Goal: Task Accomplishment & Management: Use online tool/utility

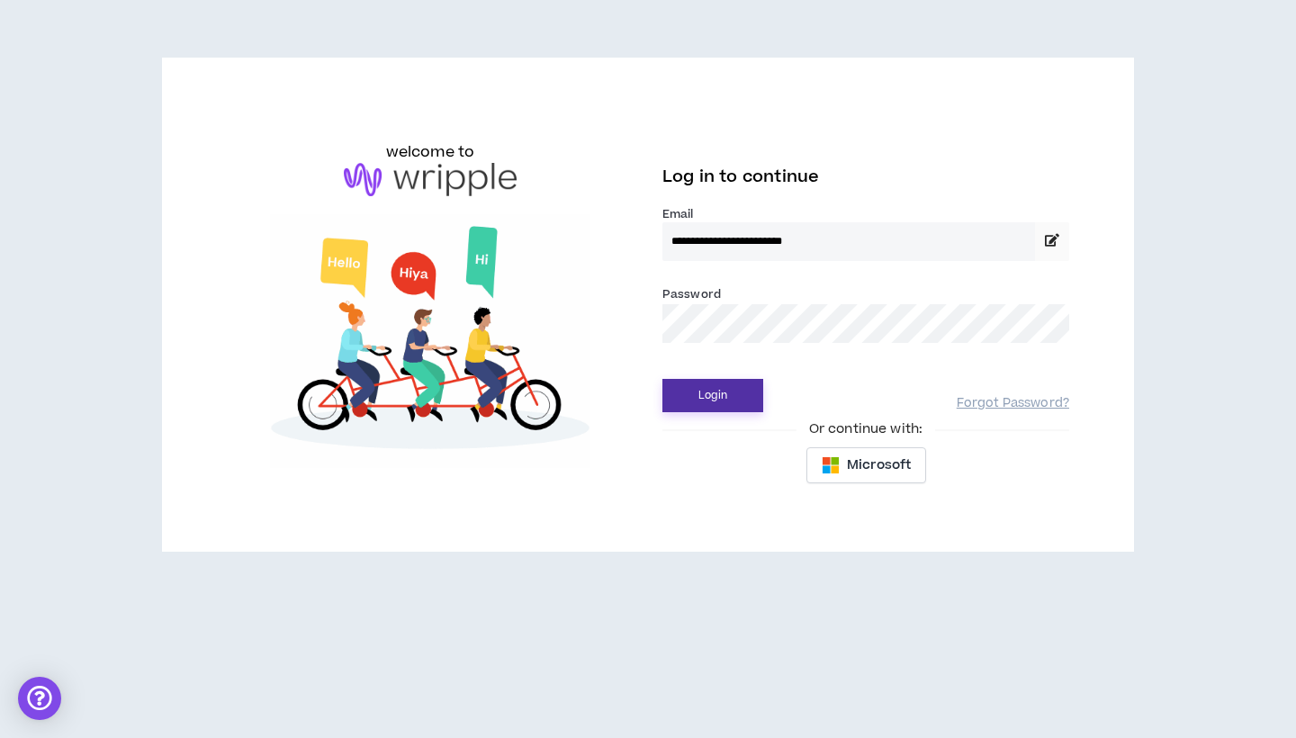
click at [711, 387] on button "Login" at bounding box center [712, 395] width 101 height 33
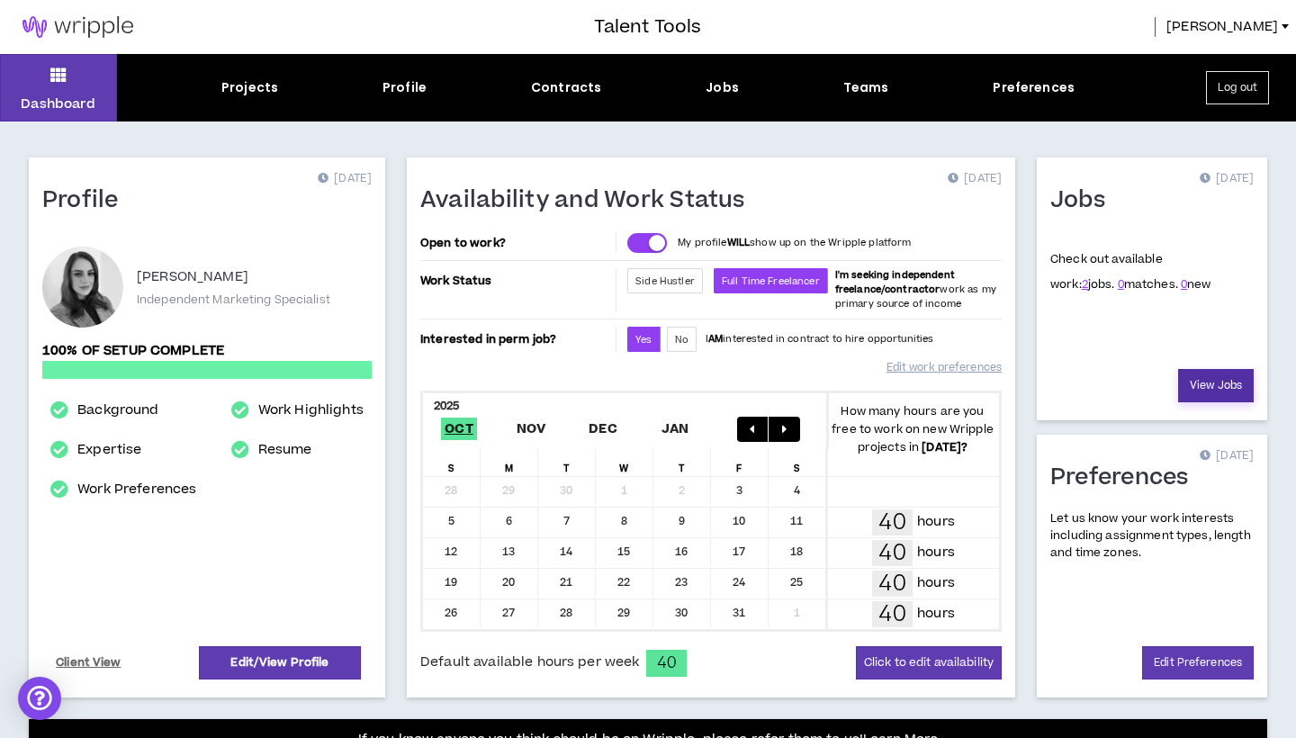
click at [1219, 389] on link "View Jobs" at bounding box center [1216, 385] width 76 height 33
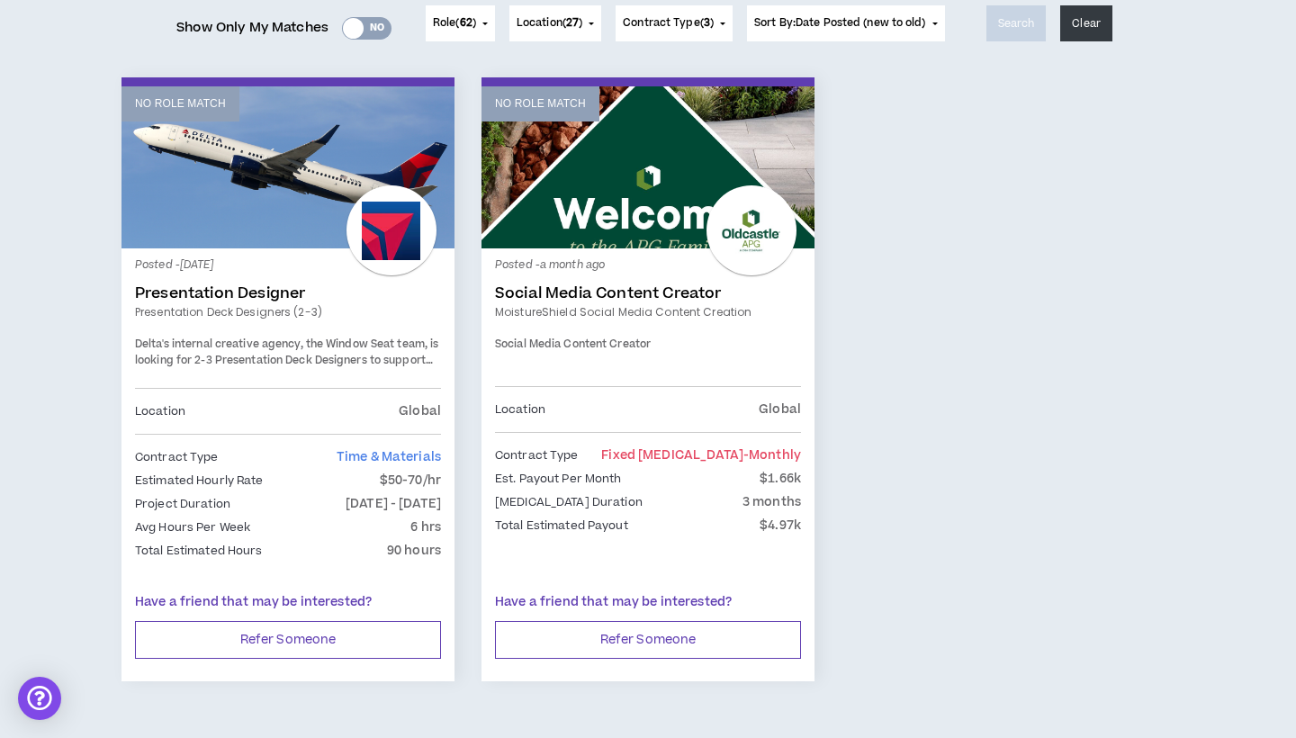
scroll to position [273, 0]
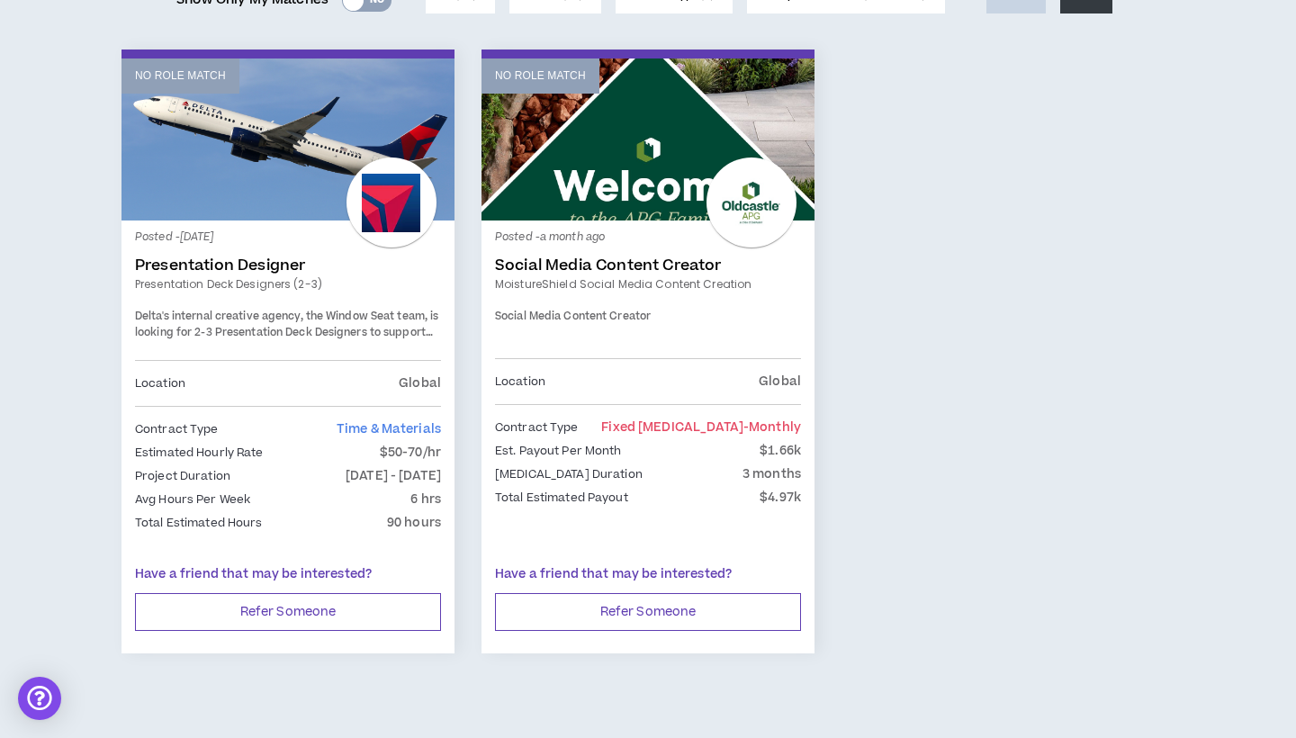
click at [241, 185] on link "No Role Match" at bounding box center [287, 139] width 333 height 162
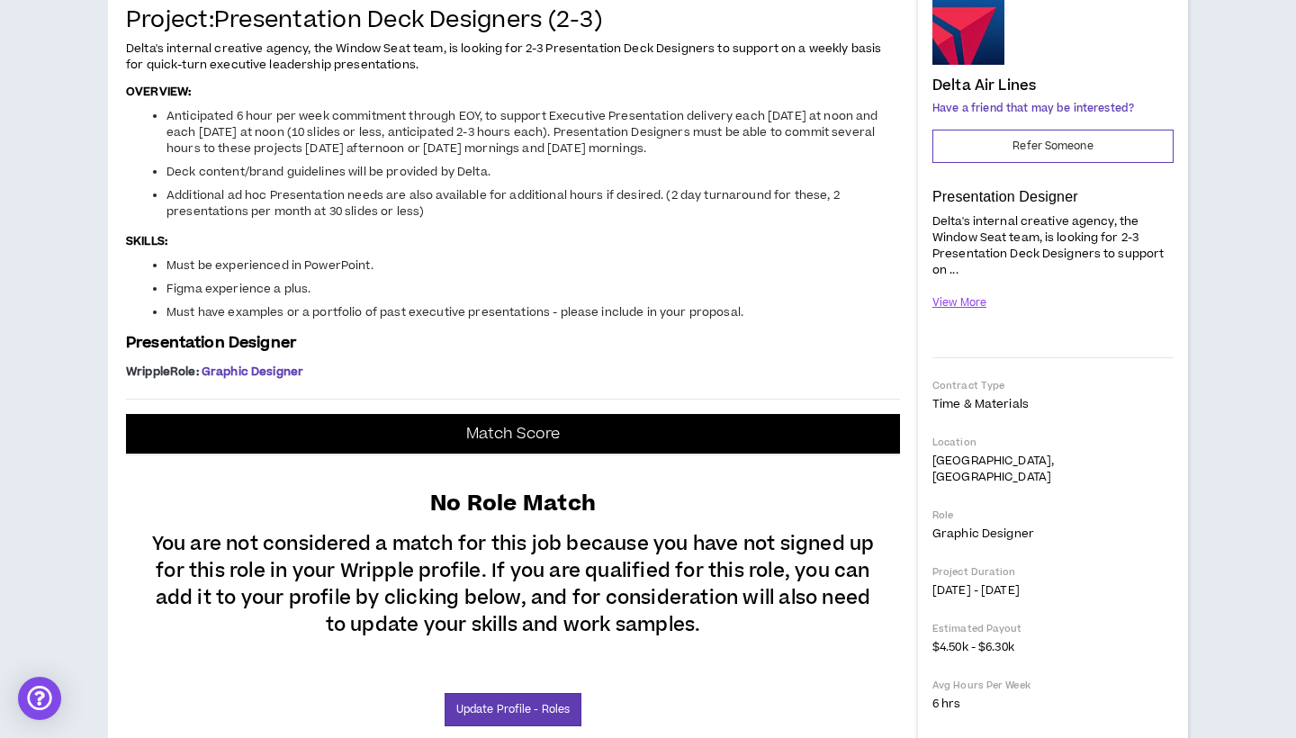
scroll to position [289, 0]
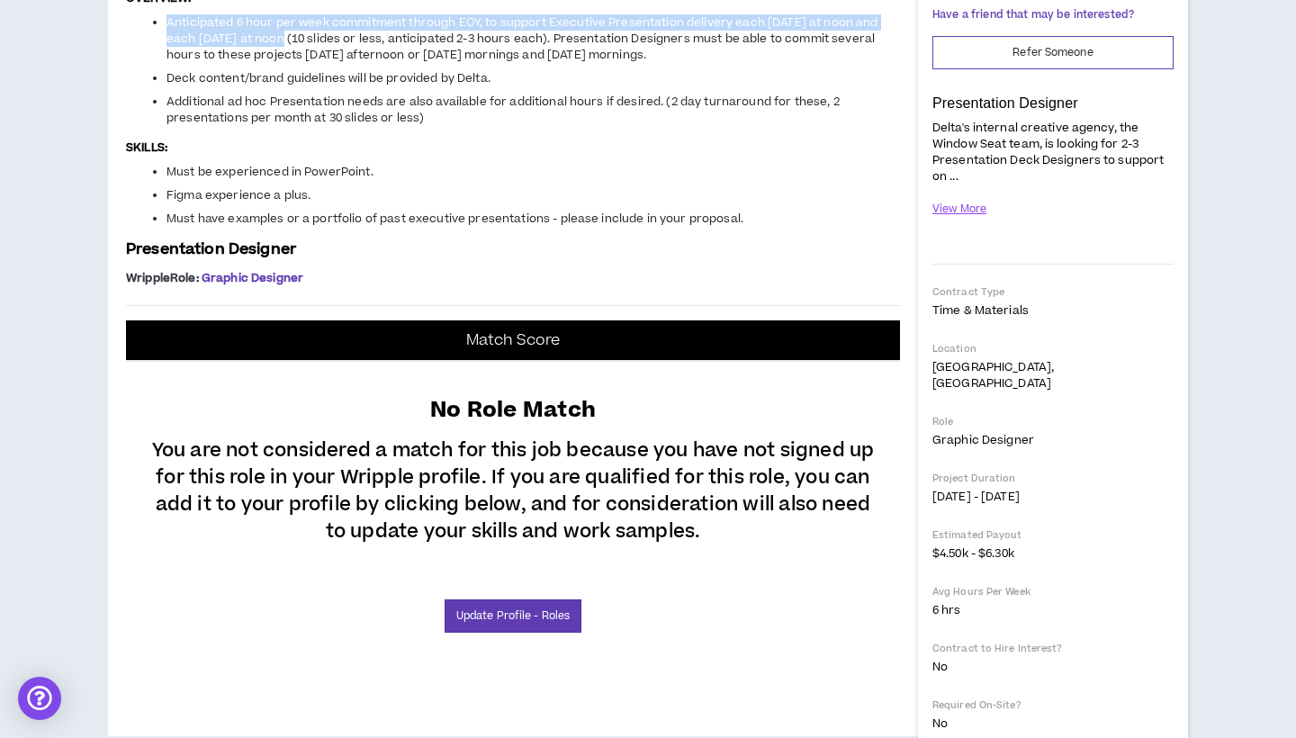
drag, startPoint x: 288, startPoint y: 446, endPoint x: 131, endPoint y: 435, distance: 157.0
click at [131, 126] on ul "Anticipated 6 hour per week commitment through EOY, to support Executive Presen…" at bounding box center [513, 70] width 774 height 112
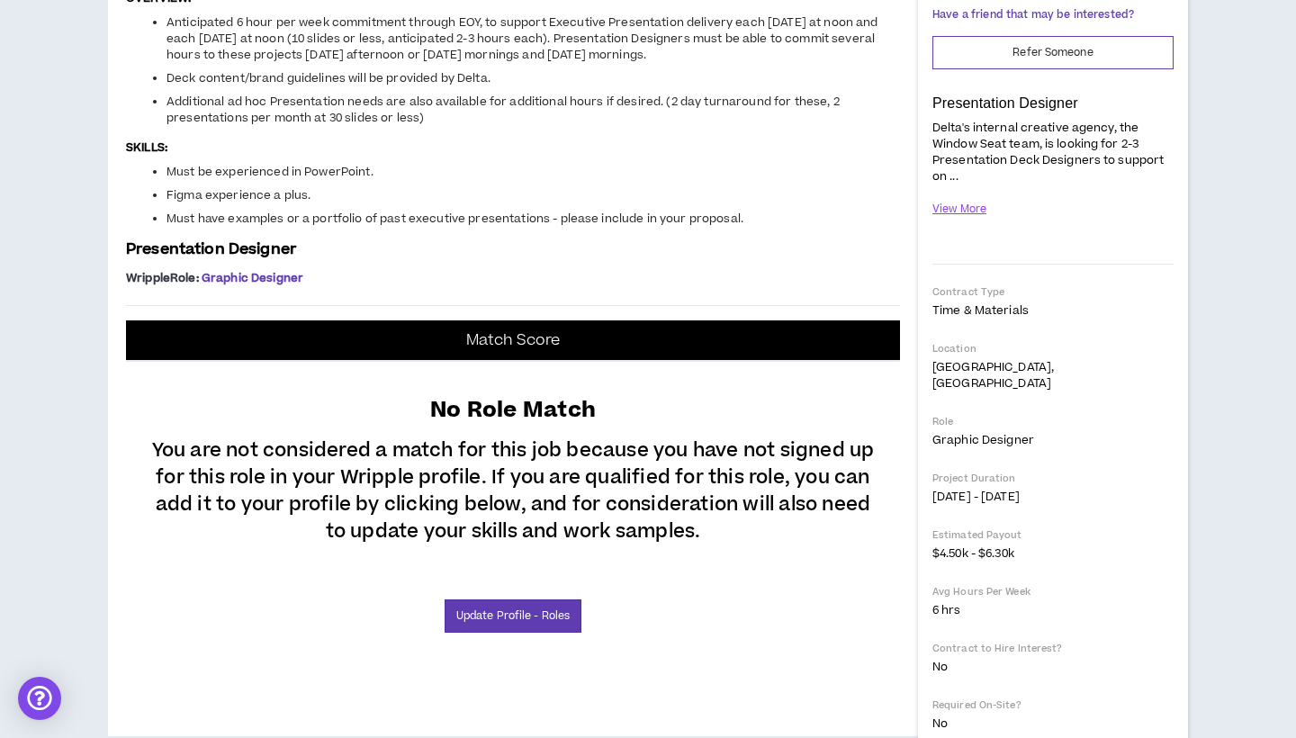
click at [620, 63] on span "Anticipated 6 hour per week commitment through EOY, to support Executive Presen…" at bounding box center [522, 38] width 712 height 49
drag, startPoint x: 558, startPoint y: 452, endPoint x: 665, endPoint y: 473, distance: 109.2
click at [665, 63] on li "Anticipated 6 hour per week commitment through EOY, to support Executive Presen…" at bounding box center [532, 38] width 733 height 49
click at [667, 63] on li "Anticipated 6 hour per week commitment through EOY, to support Executive Presen…" at bounding box center [532, 38] width 733 height 49
drag, startPoint x: 667, startPoint y: 473, endPoint x: 559, endPoint y: 454, distance: 109.6
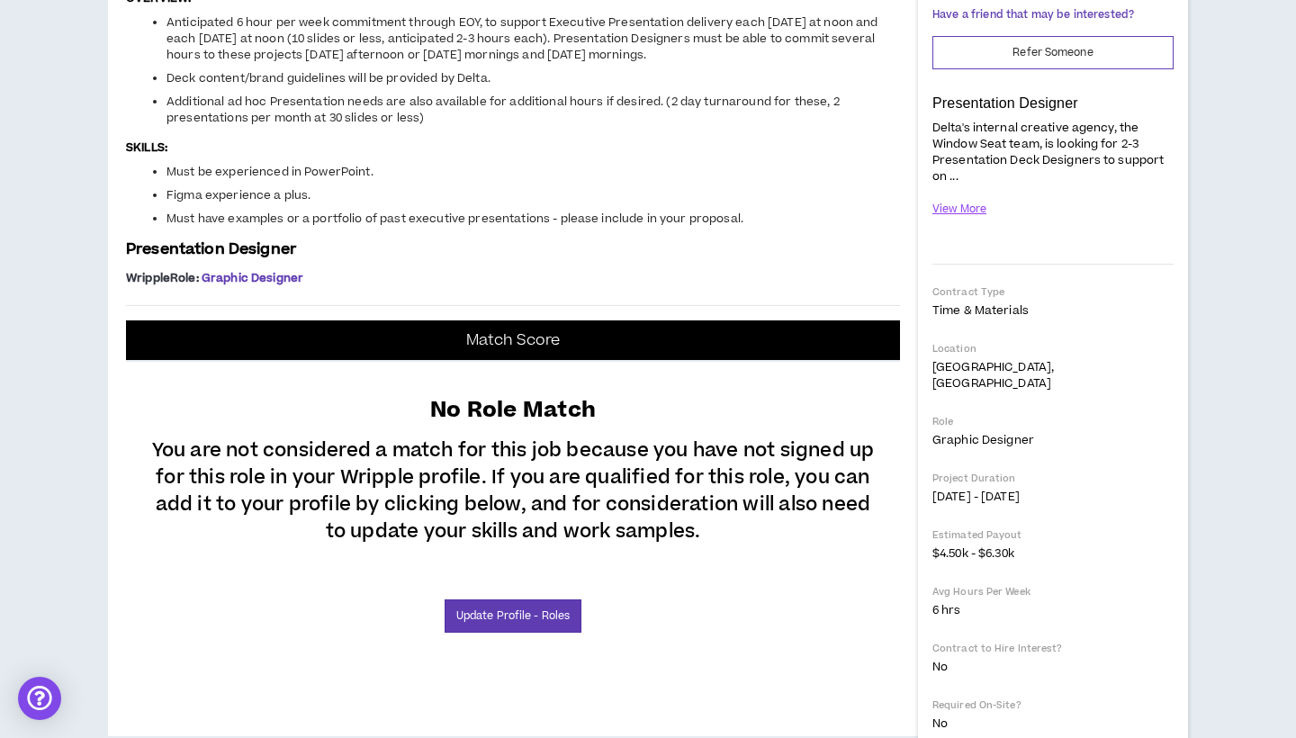
click at [559, 63] on li "Anticipated 6 hour per week commitment through EOY, to support Executive Presen…" at bounding box center [532, 38] width 733 height 49
drag, startPoint x: 508, startPoint y: 491, endPoint x: 130, endPoint y: 494, distance: 378.8
click at [130, 126] on ul "Anticipated 6 hour per week commitment through EOY, to support Executive Presen…" at bounding box center [513, 70] width 774 height 112
drag, startPoint x: 445, startPoint y: 519, endPoint x: 161, endPoint y: 509, distance: 284.5
click at [161, 126] on ul "Anticipated 6 hour per week commitment through EOY, to support Executive Presen…" at bounding box center [513, 70] width 774 height 112
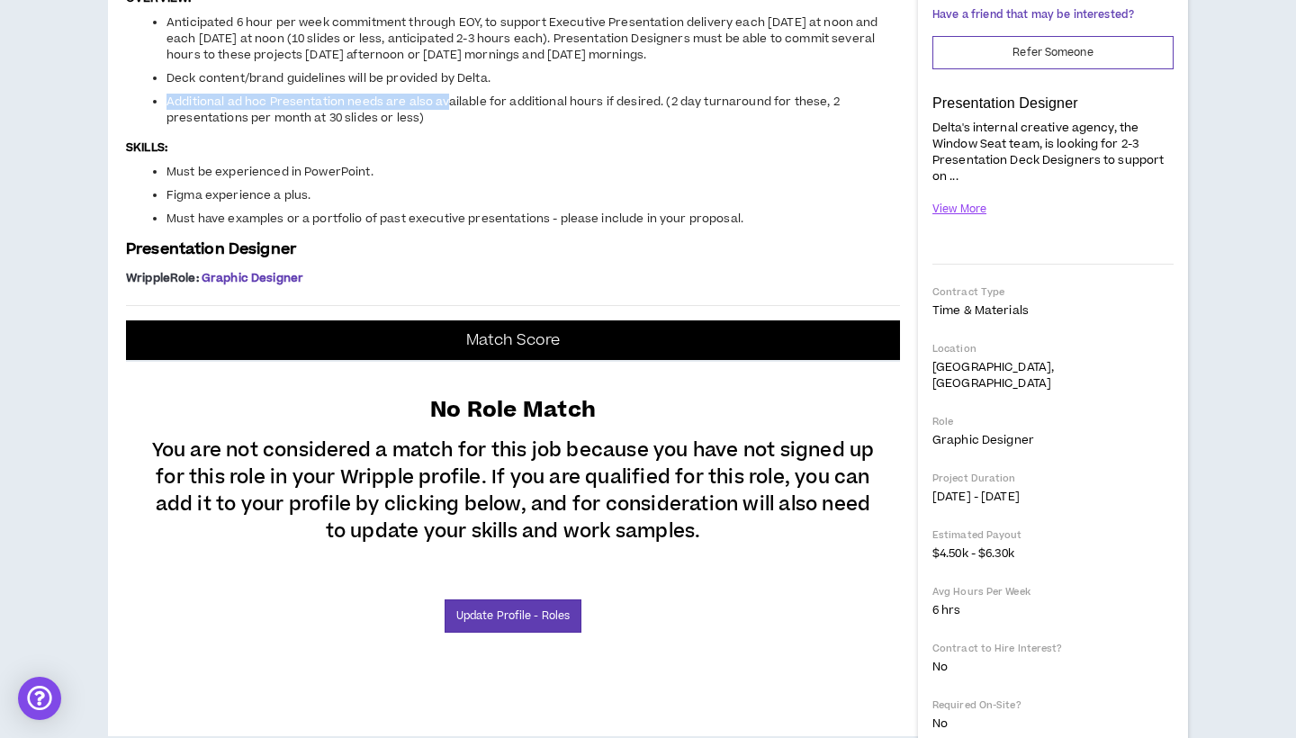
click at [161, 126] on ul "Anticipated 6 hour per week commitment through EOY, to support Executive Presen…" at bounding box center [513, 70] width 774 height 112
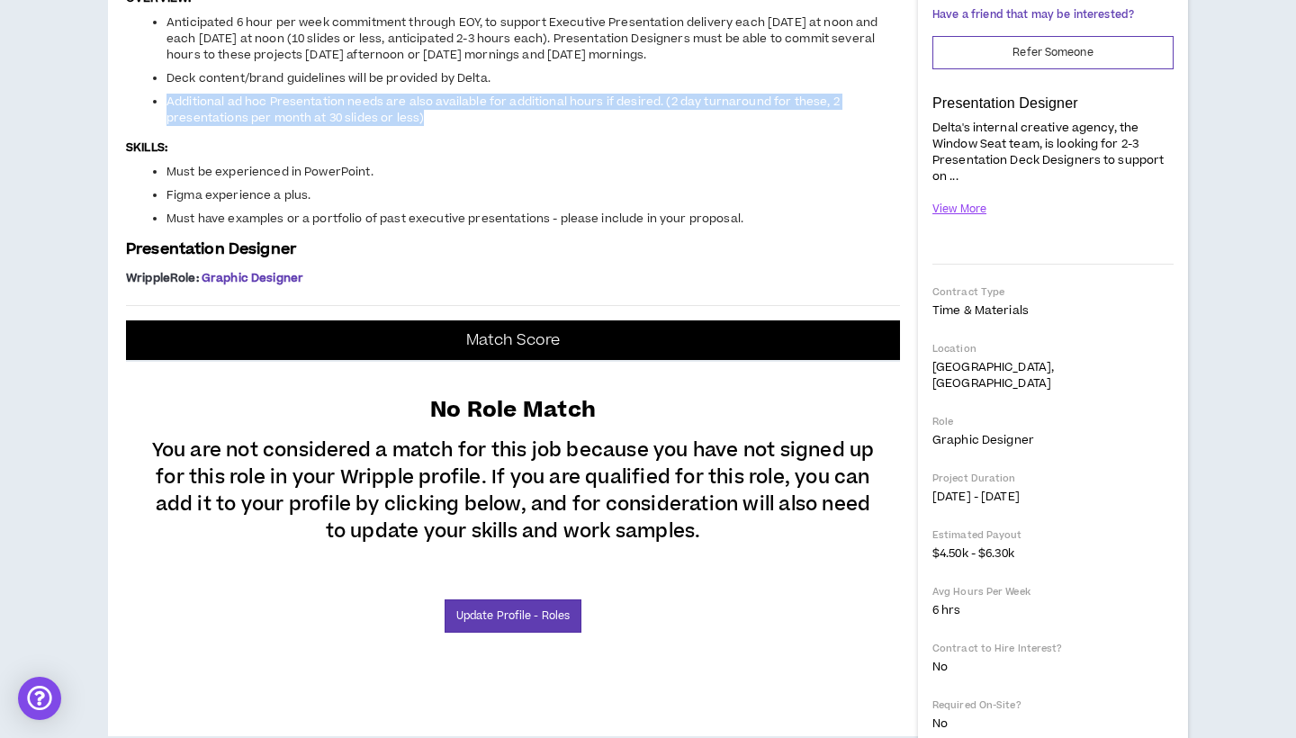
drag, startPoint x: 152, startPoint y: 509, endPoint x: 477, endPoint y: 538, distance: 326.0
click at [477, 126] on li "Additional ad hoc Presentation needs are also available for additional hours if…" at bounding box center [532, 110] width 733 height 32
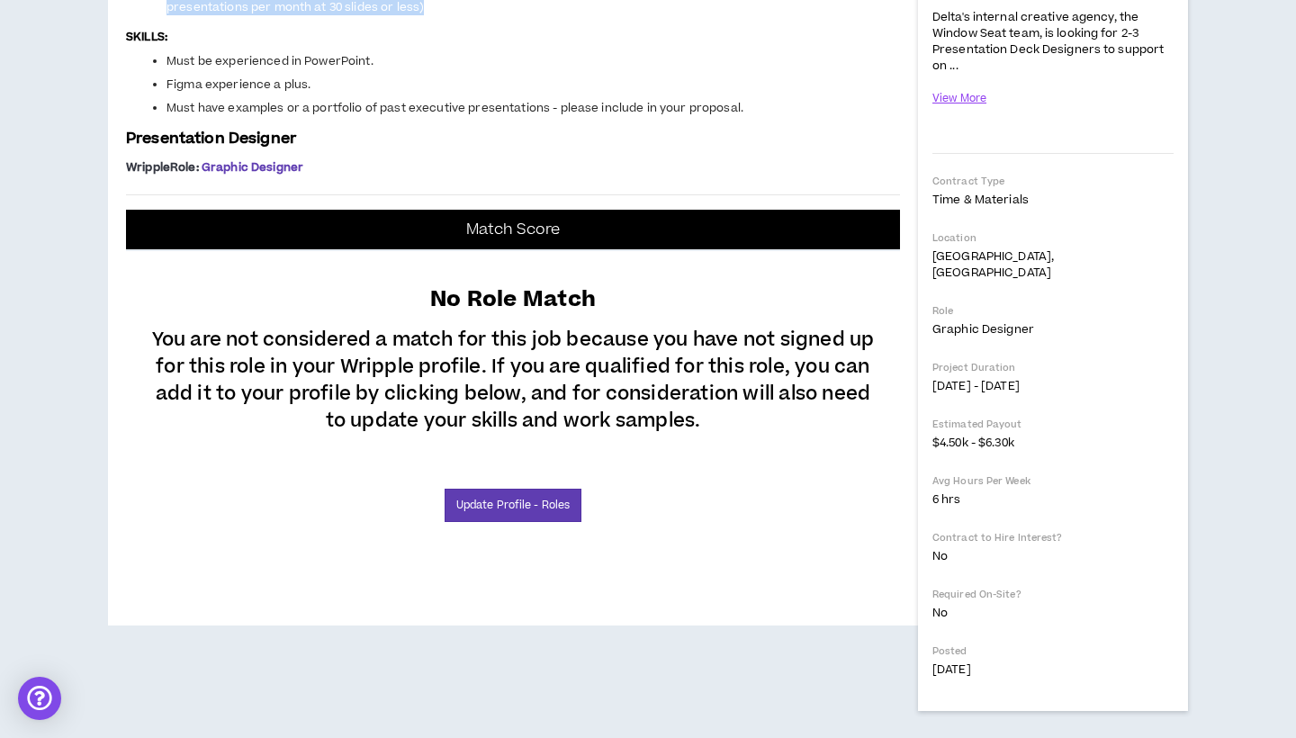
scroll to position [471, 0]
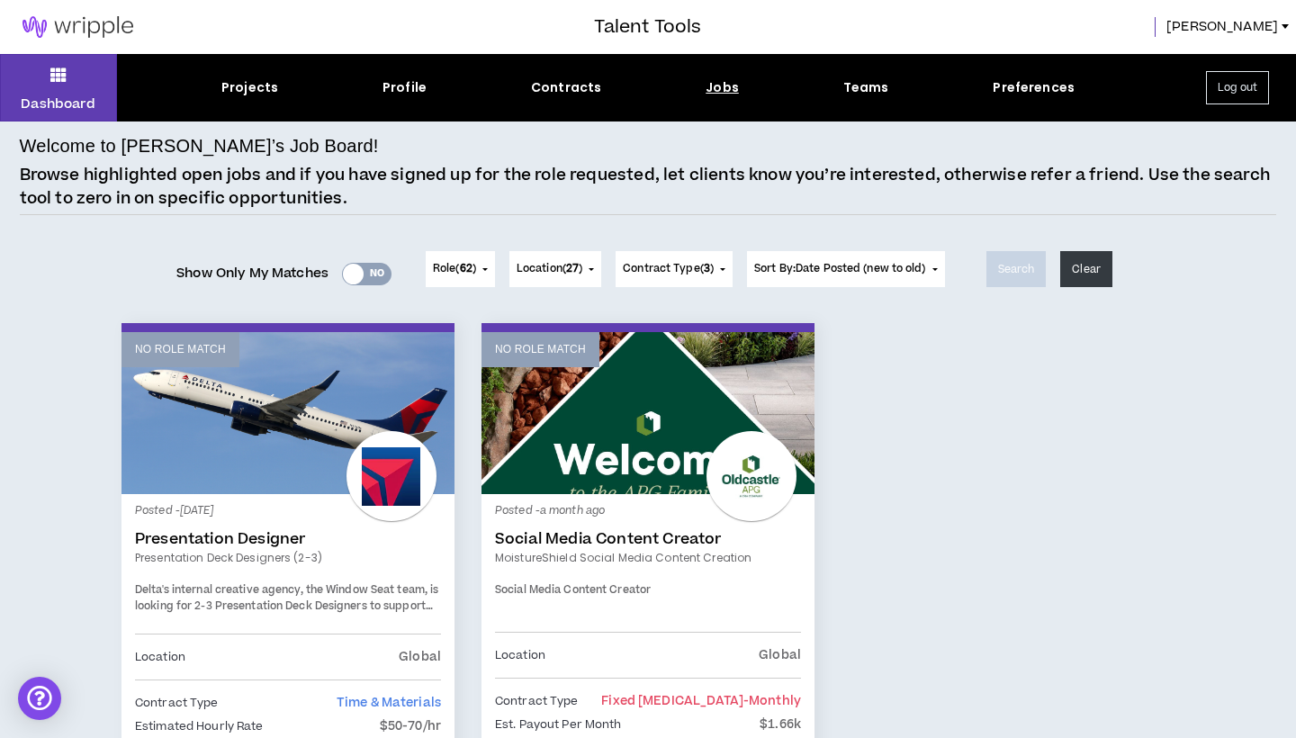
click at [645, 447] on link "No Role Match" at bounding box center [647, 413] width 333 height 162
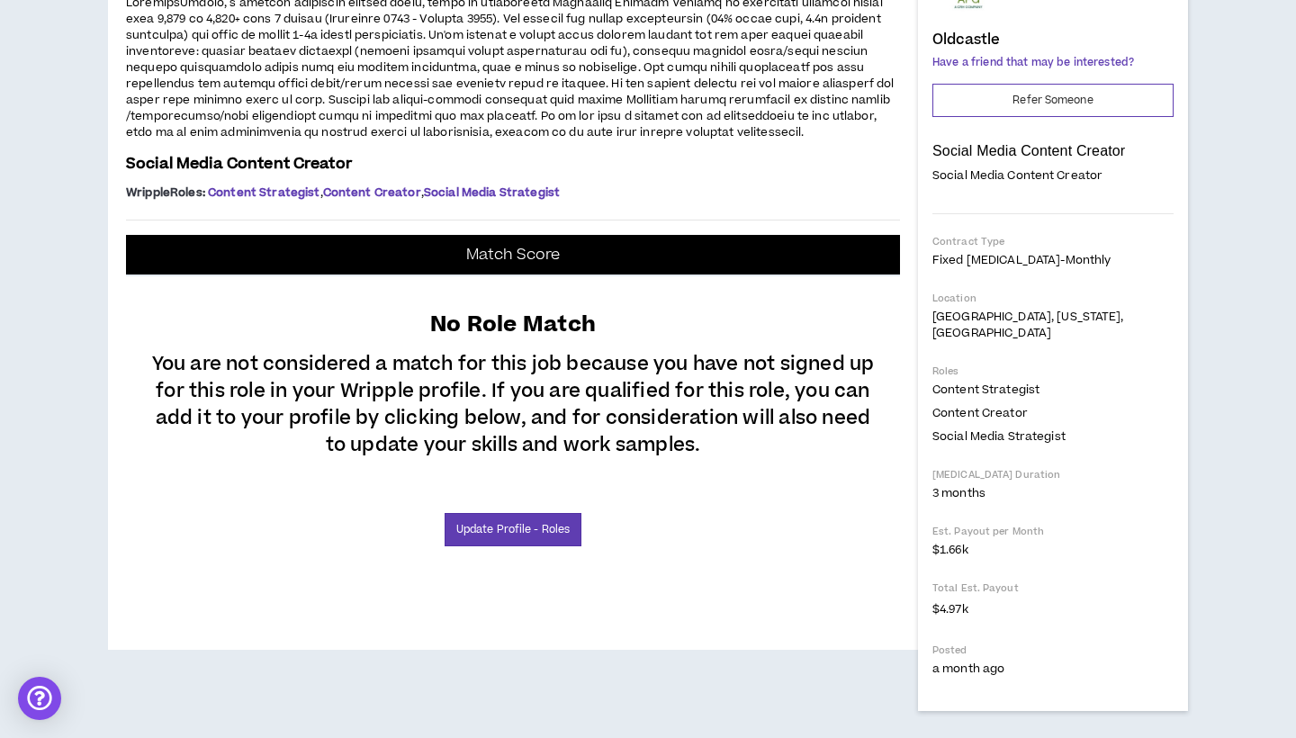
scroll to position [270, 0]
